Goal: Information Seeking & Learning: Find specific fact

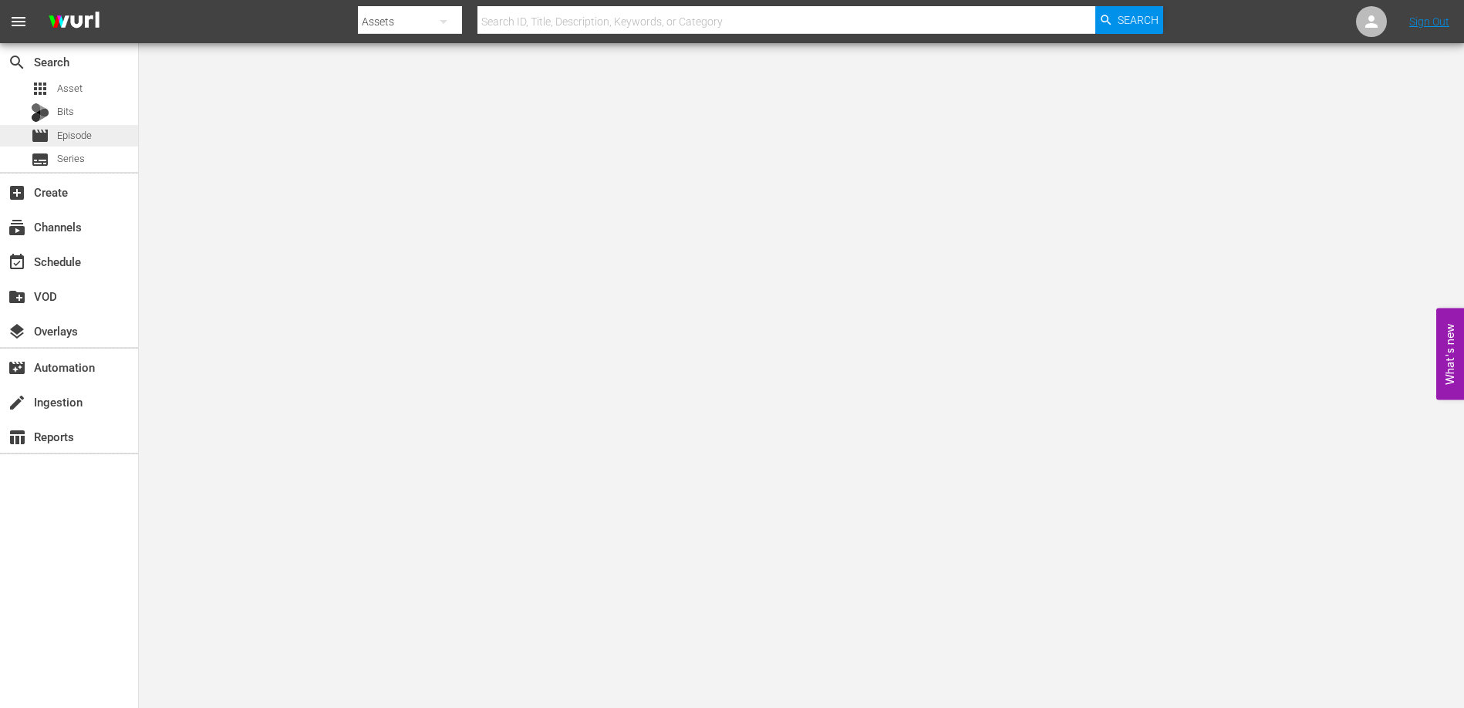
click at [72, 131] on span "Episode" at bounding box center [74, 135] width 35 height 15
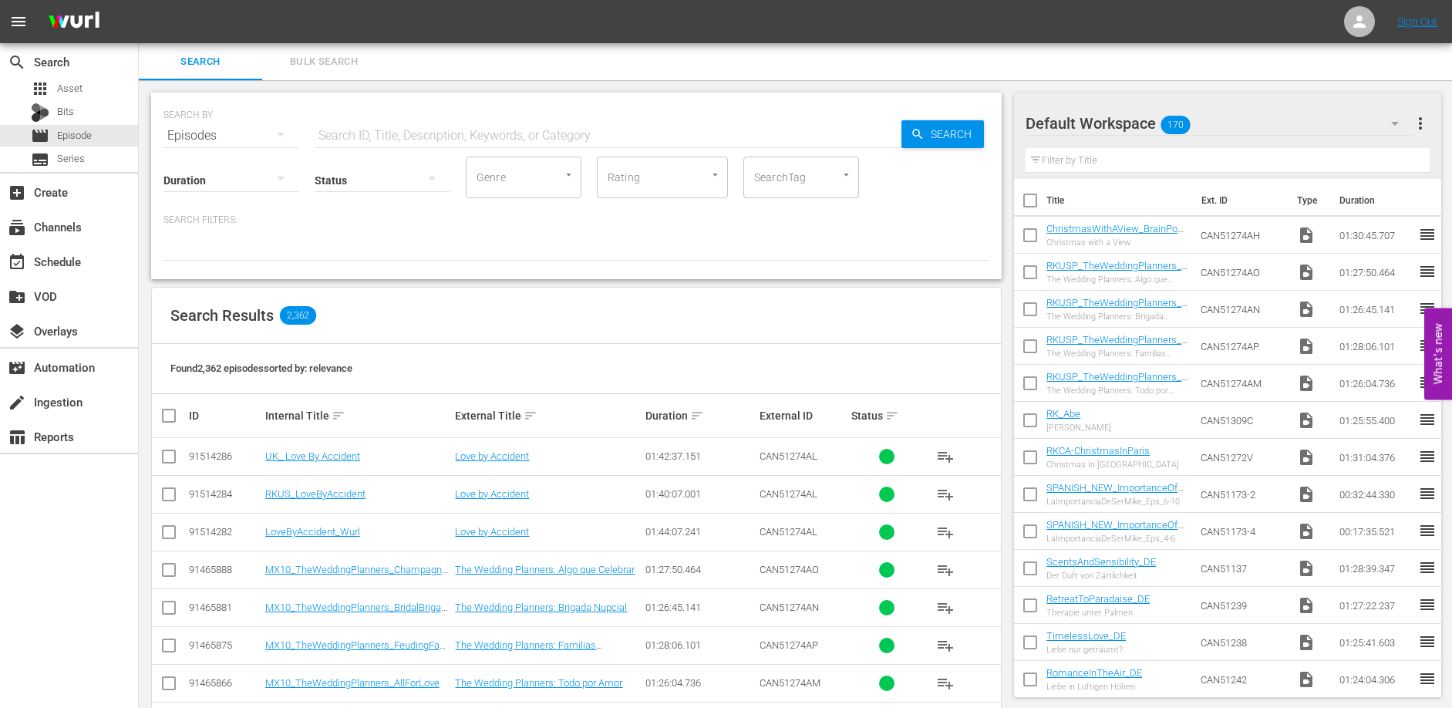
click at [406, 130] on input "text" at bounding box center [608, 135] width 587 height 37
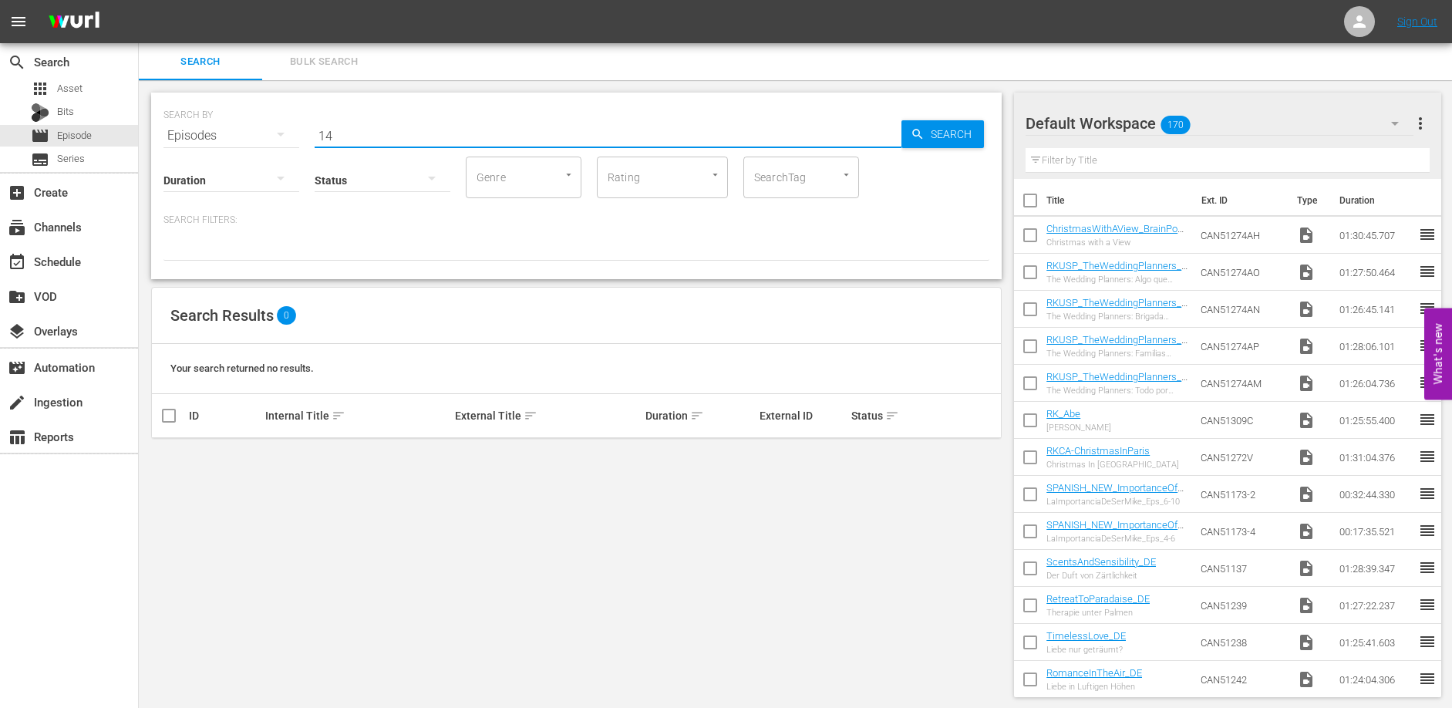
type input "1"
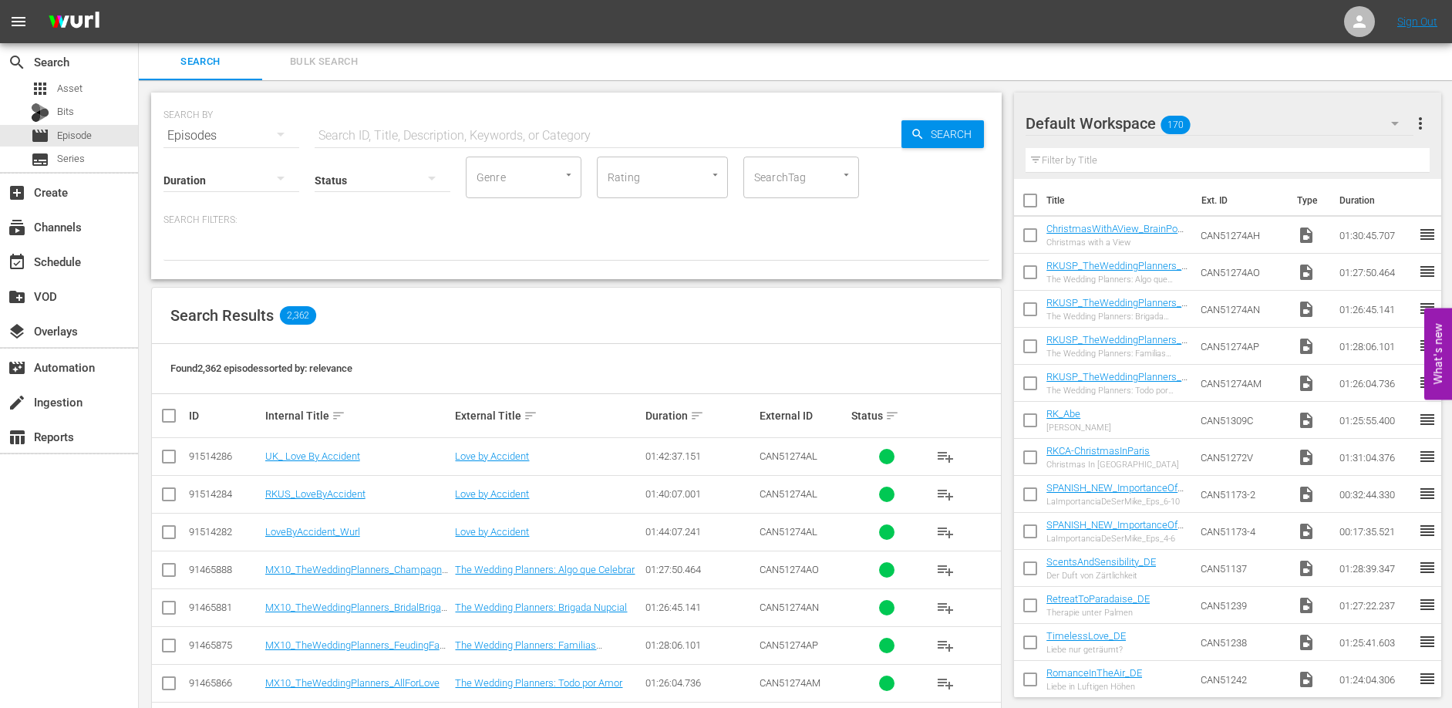
click at [74, 566] on div "search Search apps Asset Bits movie Episode subtitles Series add_box Create sub…" at bounding box center [69, 397] width 139 height 708
click at [83, 138] on span "Episode" at bounding box center [74, 135] width 35 height 15
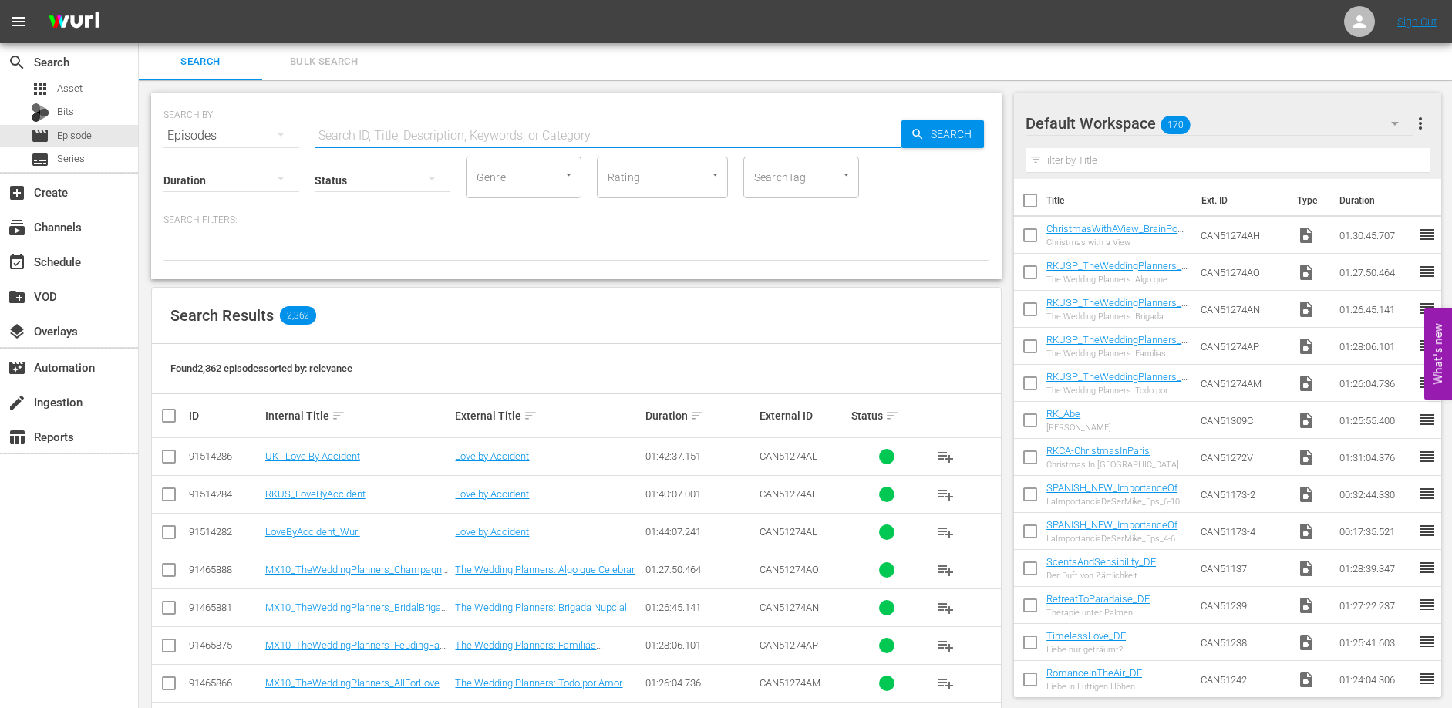
click at [363, 127] on input "text" at bounding box center [608, 135] width 587 height 37
click at [393, 133] on input "All For Love" at bounding box center [608, 135] width 587 height 37
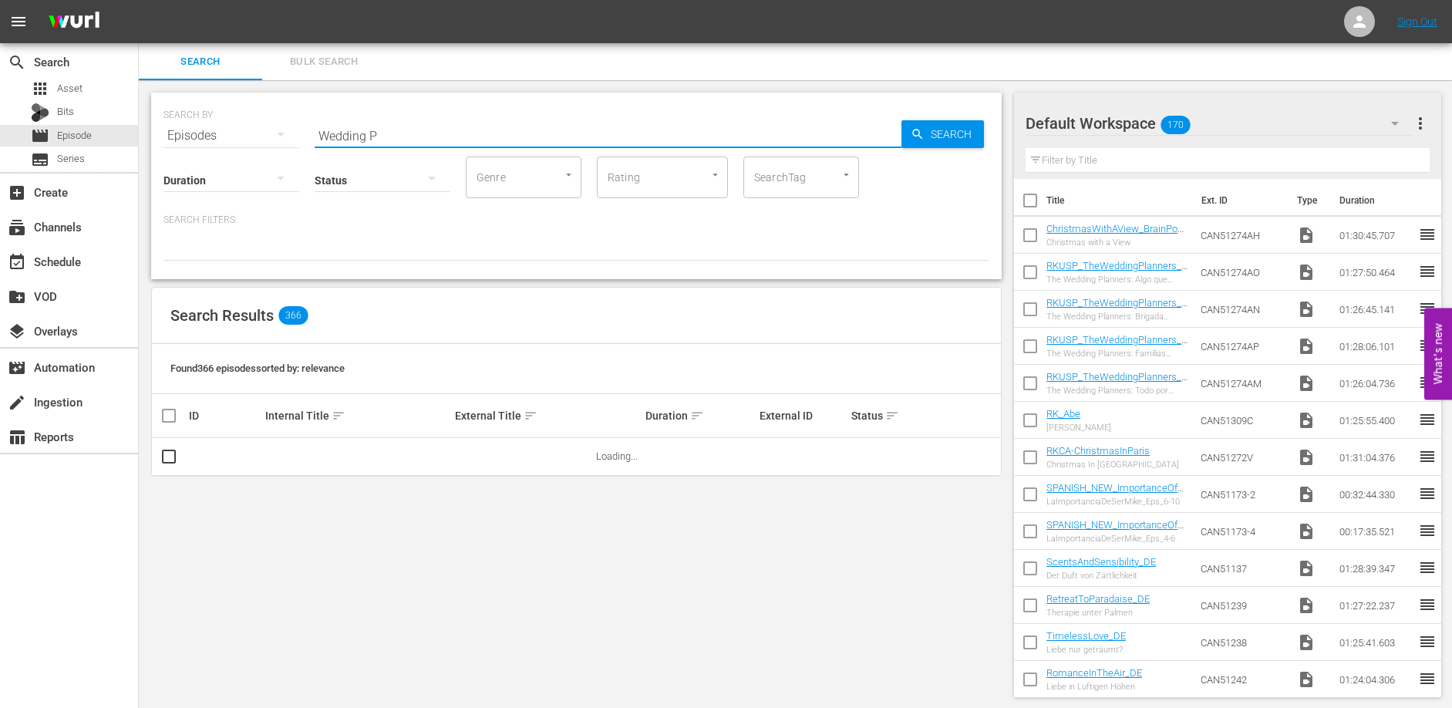
type input "wedding planners"
